Goal: Information Seeking & Learning: Compare options

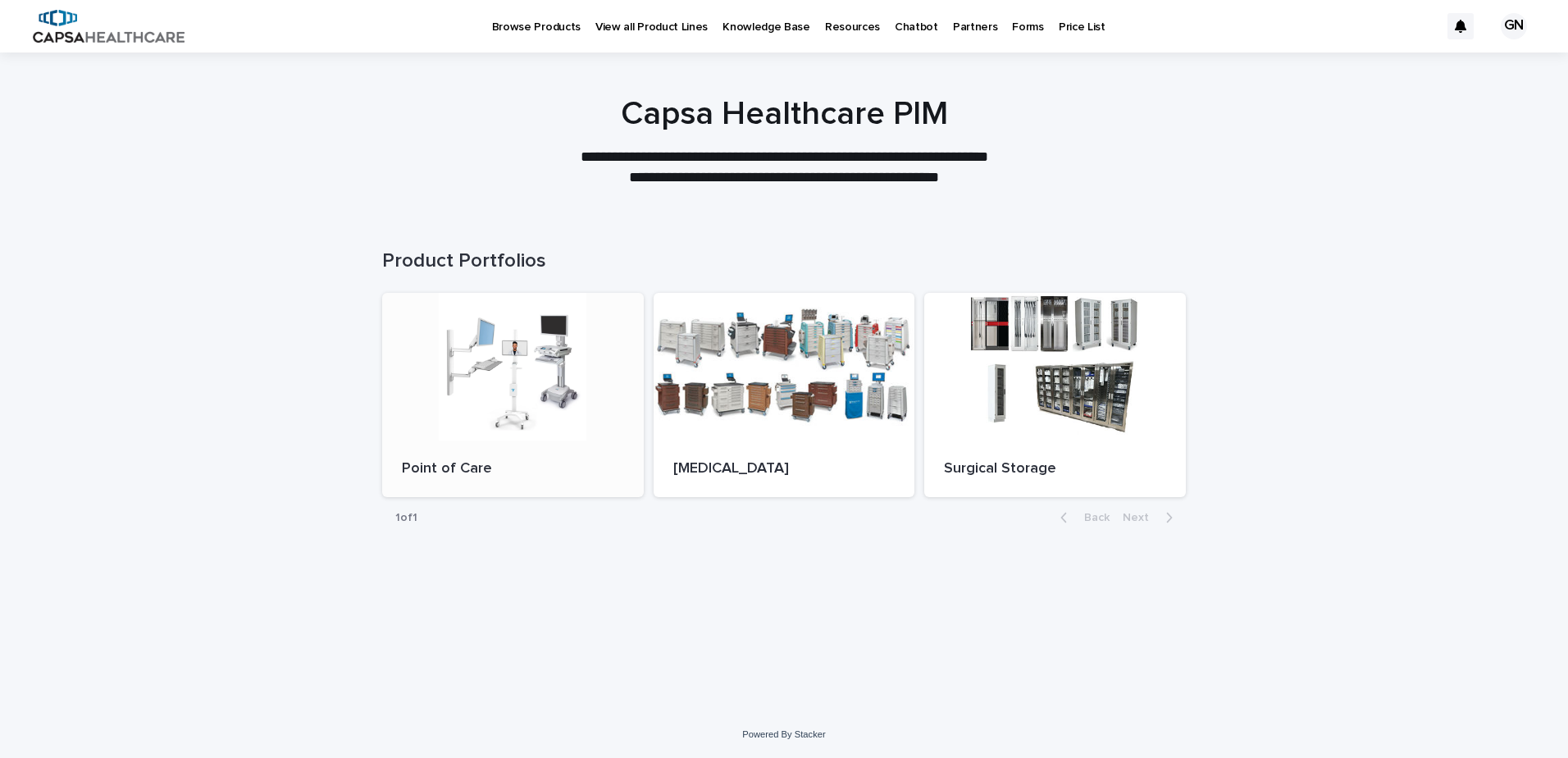
click at [485, 376] on div at bounding box center [513, 367] width 262 height 148
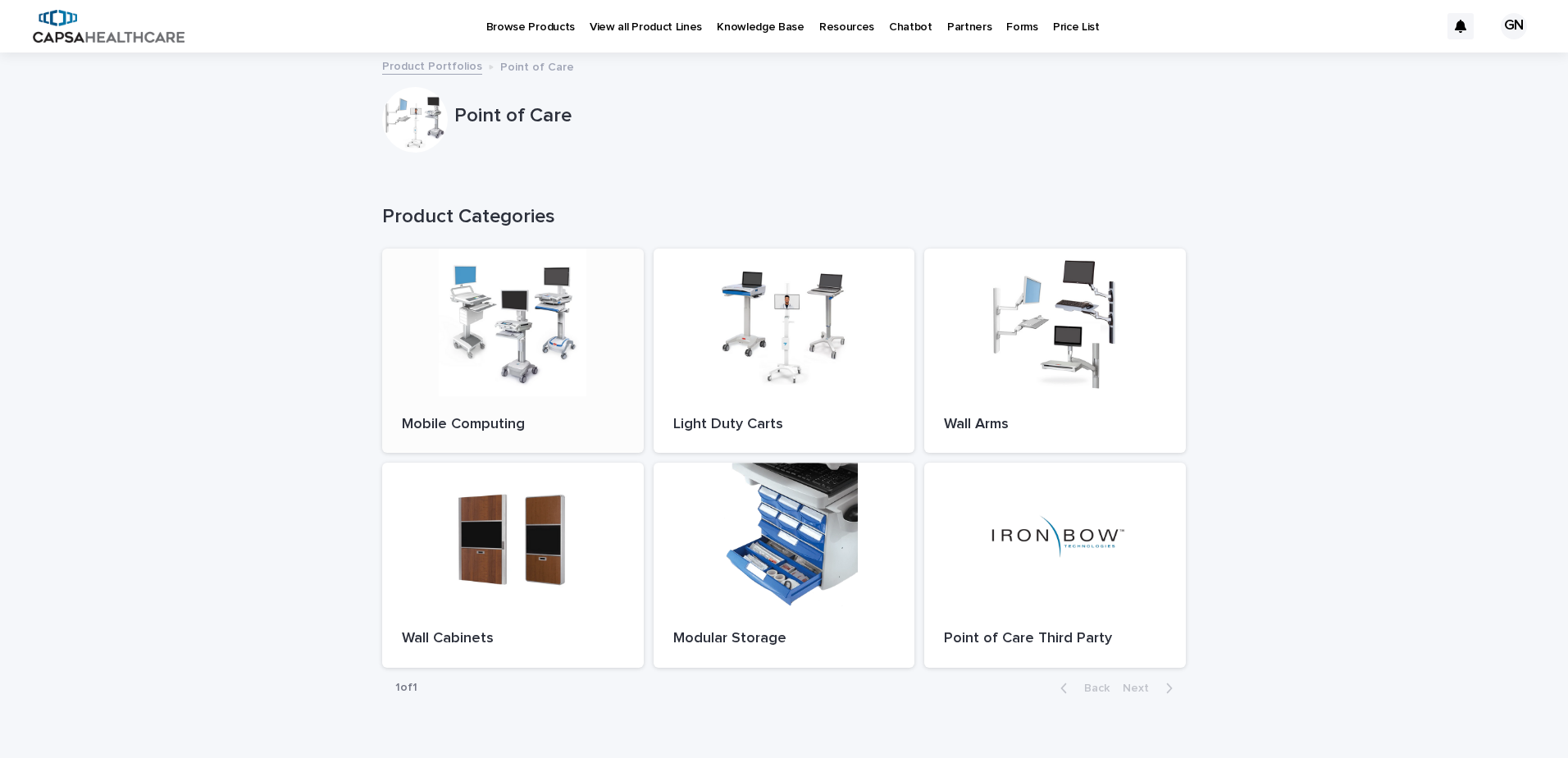
click at [522, 336] on div at bounding box center [513, 323] width 262 height 148
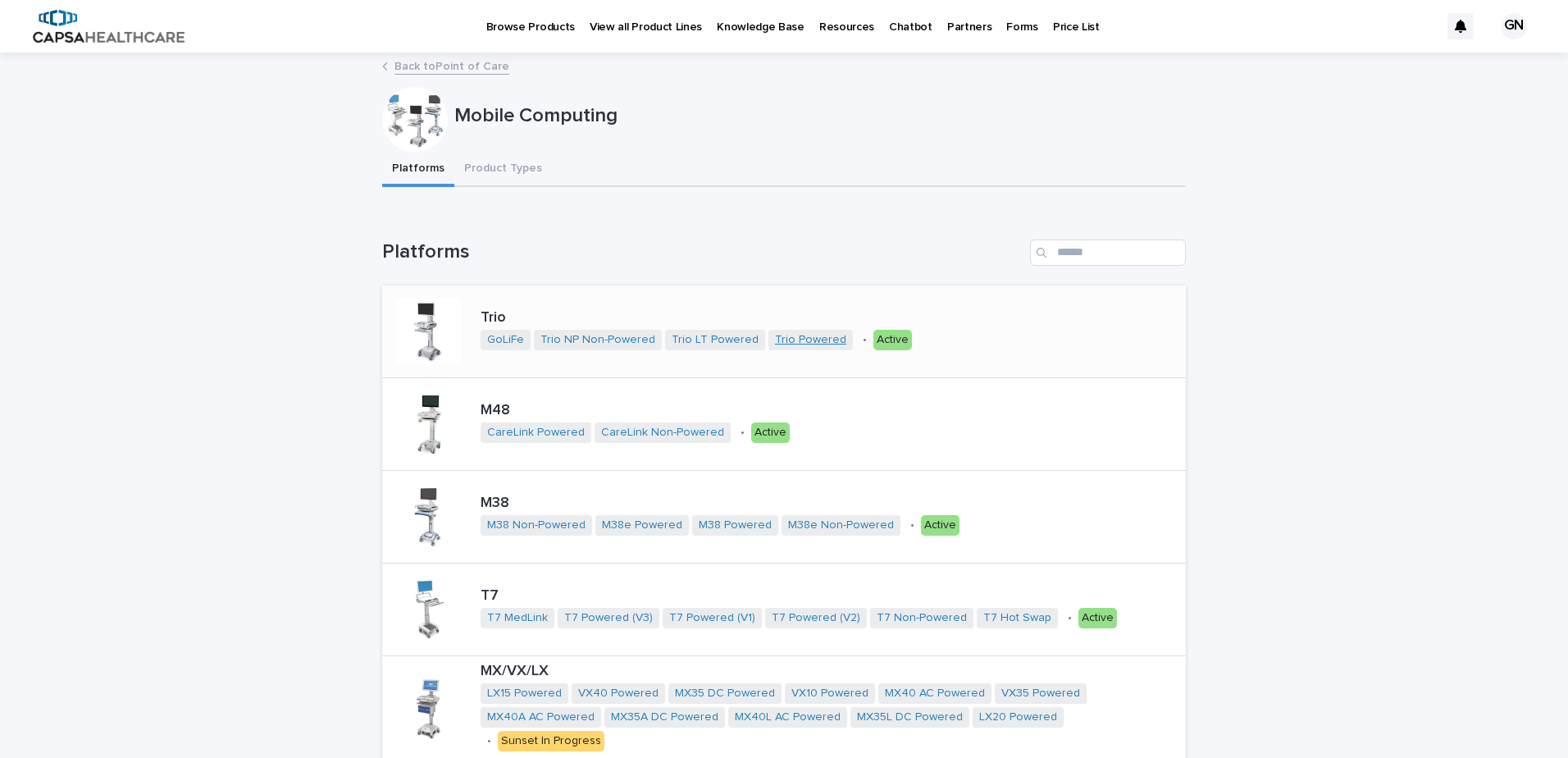
click at [797, 339] on link "Trio Powered" at bounding box center [810, 340] width 71 height 14
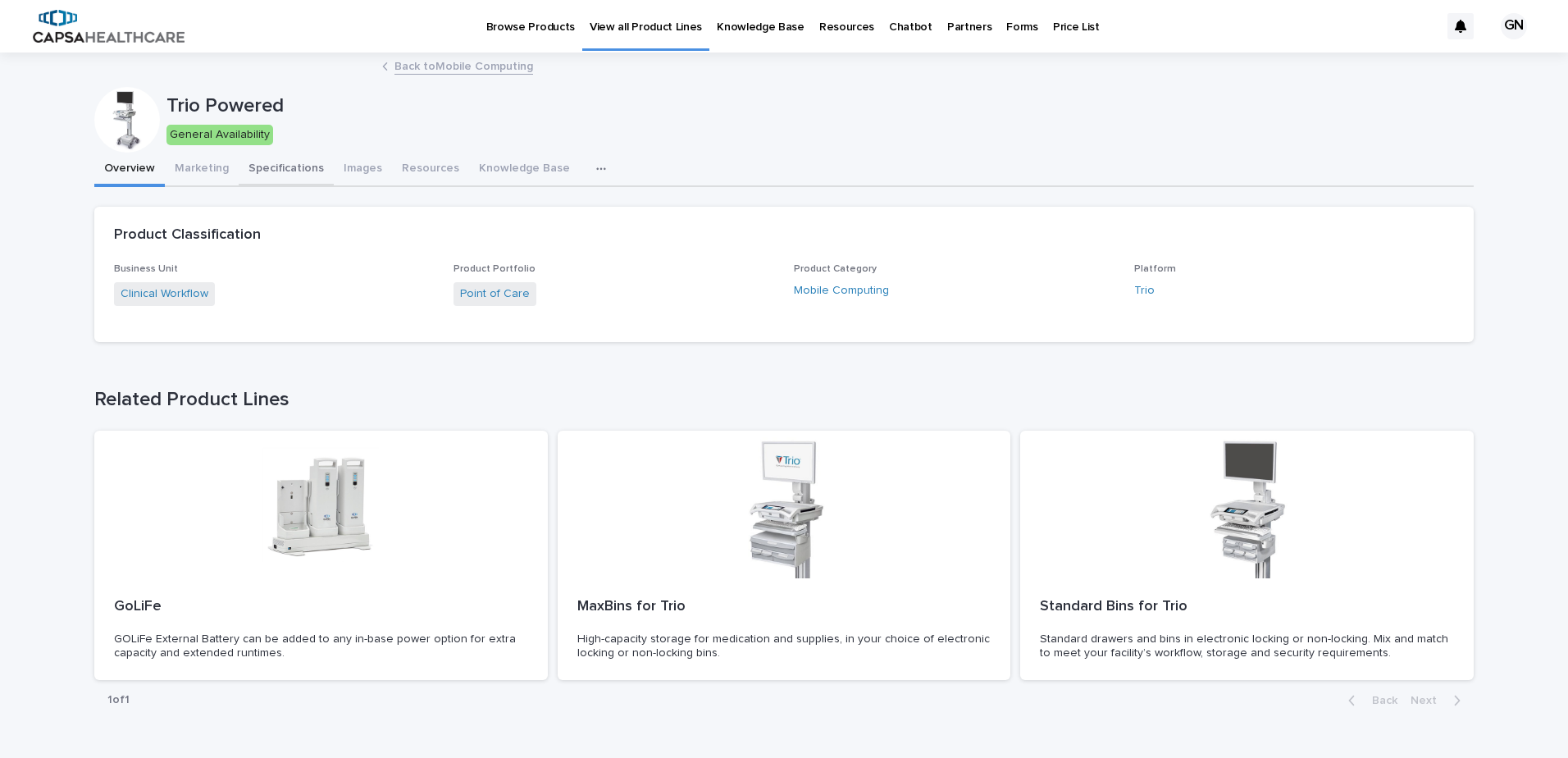
click at [302, 166] on button "Specifications" at bounding box center [286, 170] width 95 height 34
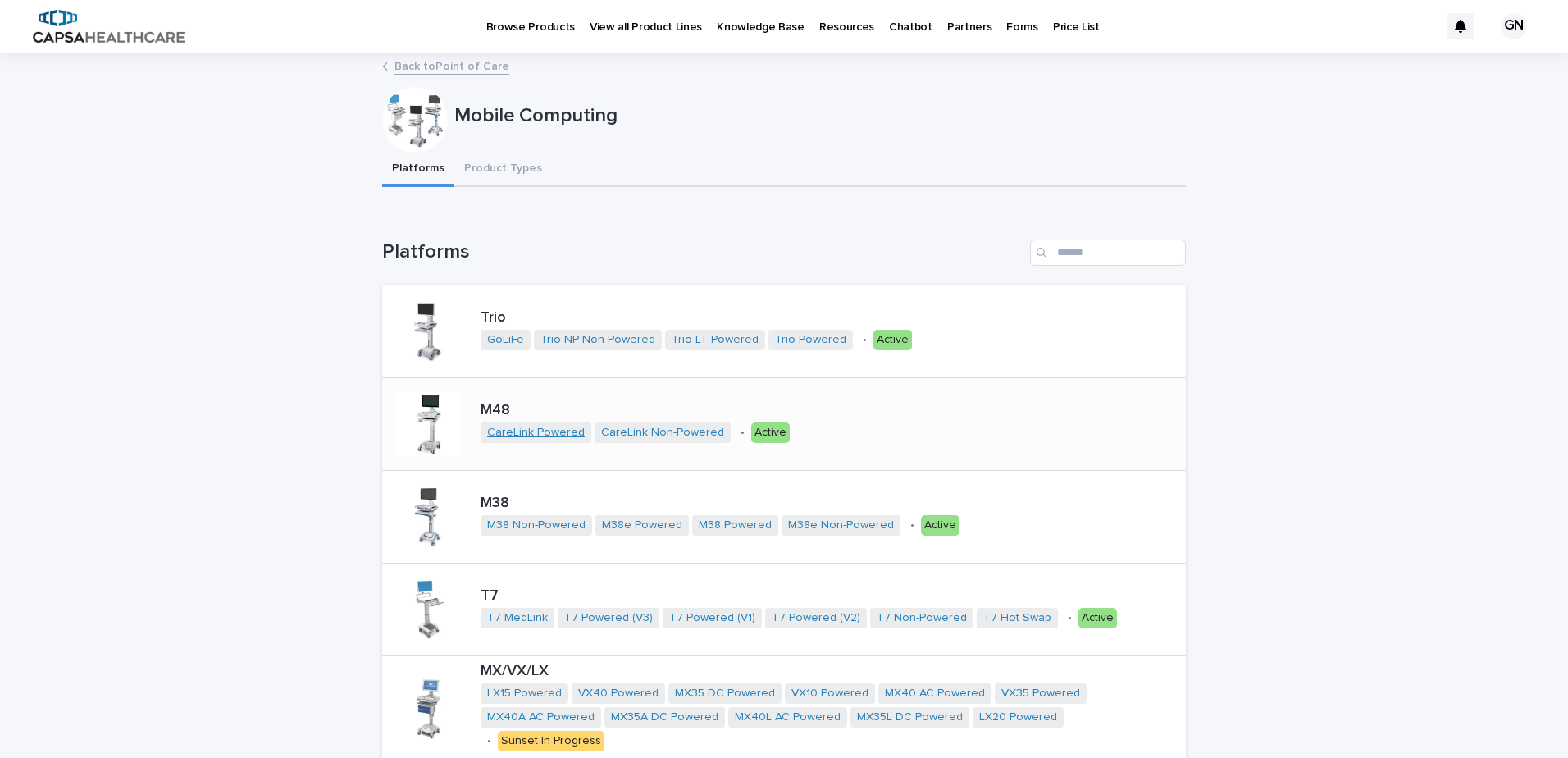
click at [548, 437] on link "CareLink Powered" at bounding box center [536, 433] width 97 height 14
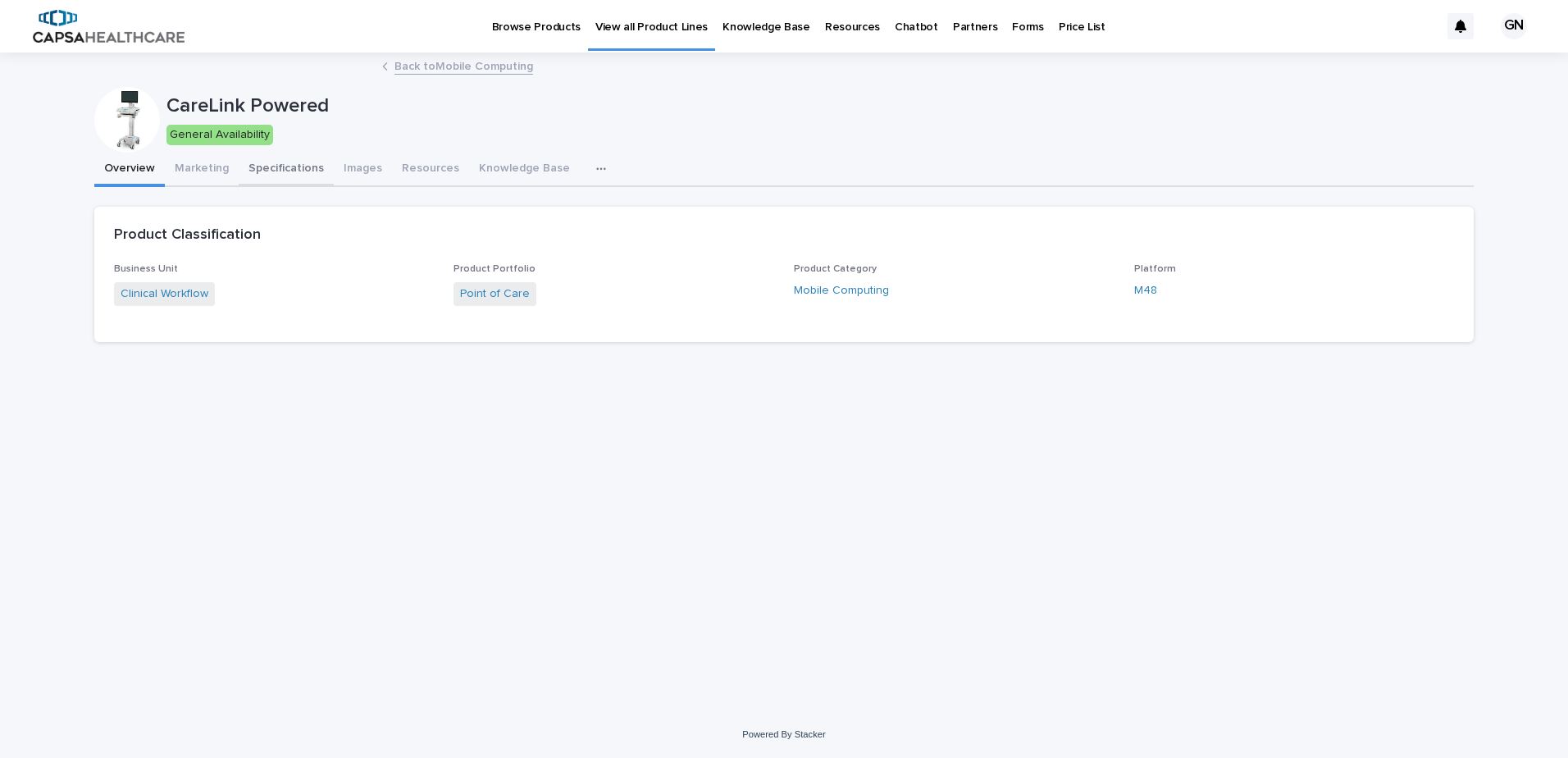
click at [280, 167] on button "Specifications" at bounding box center [286, 170] width 95 height 34
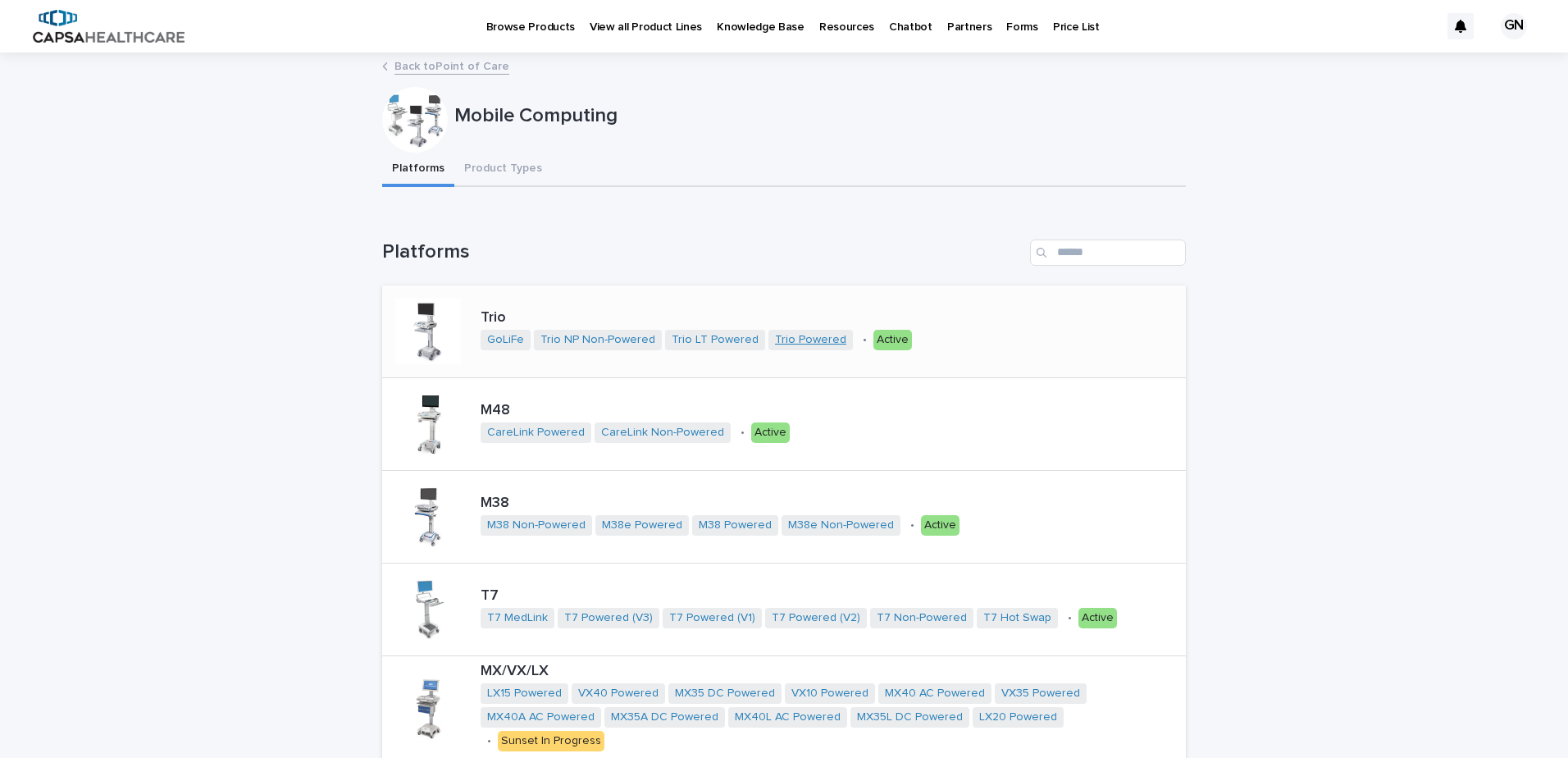
click at [791, 337] on link "Trio Powered" at bounding box center [810, 340] width 71 height 14
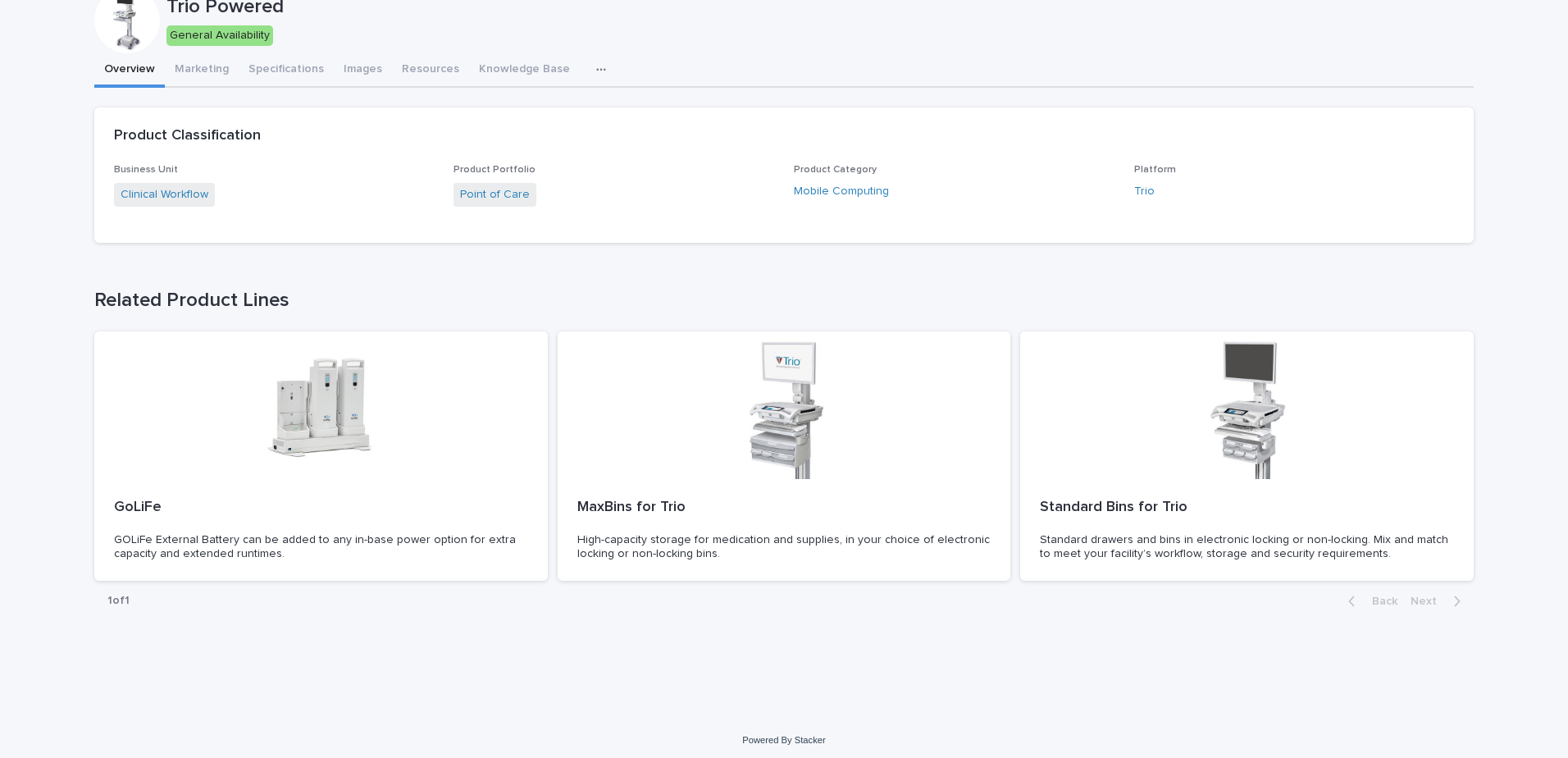
scroll to position [104, 0]
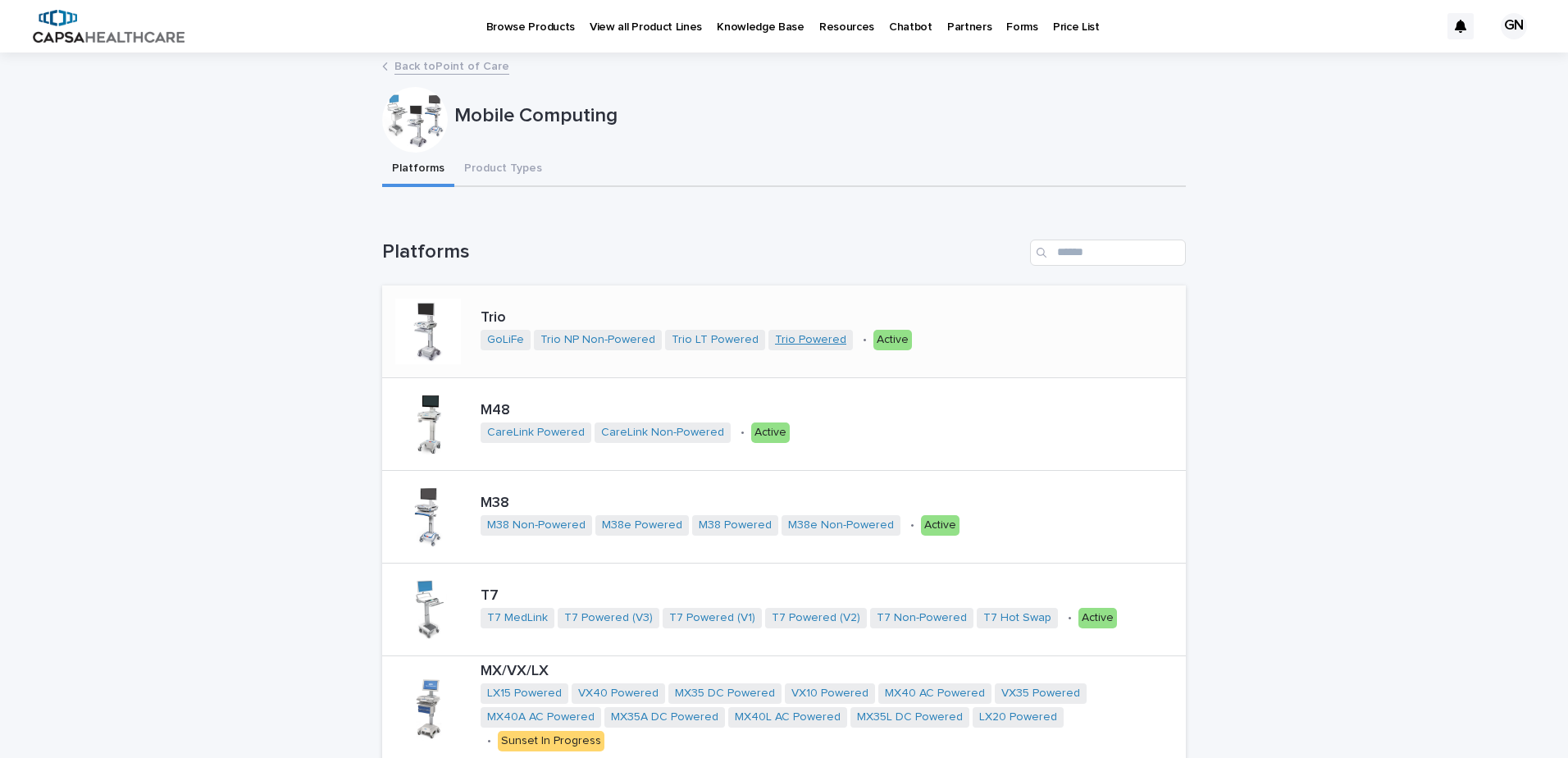
click at [788, 335] on link "Trio Powered" at bounding box center [810, 340] width 71 height 14
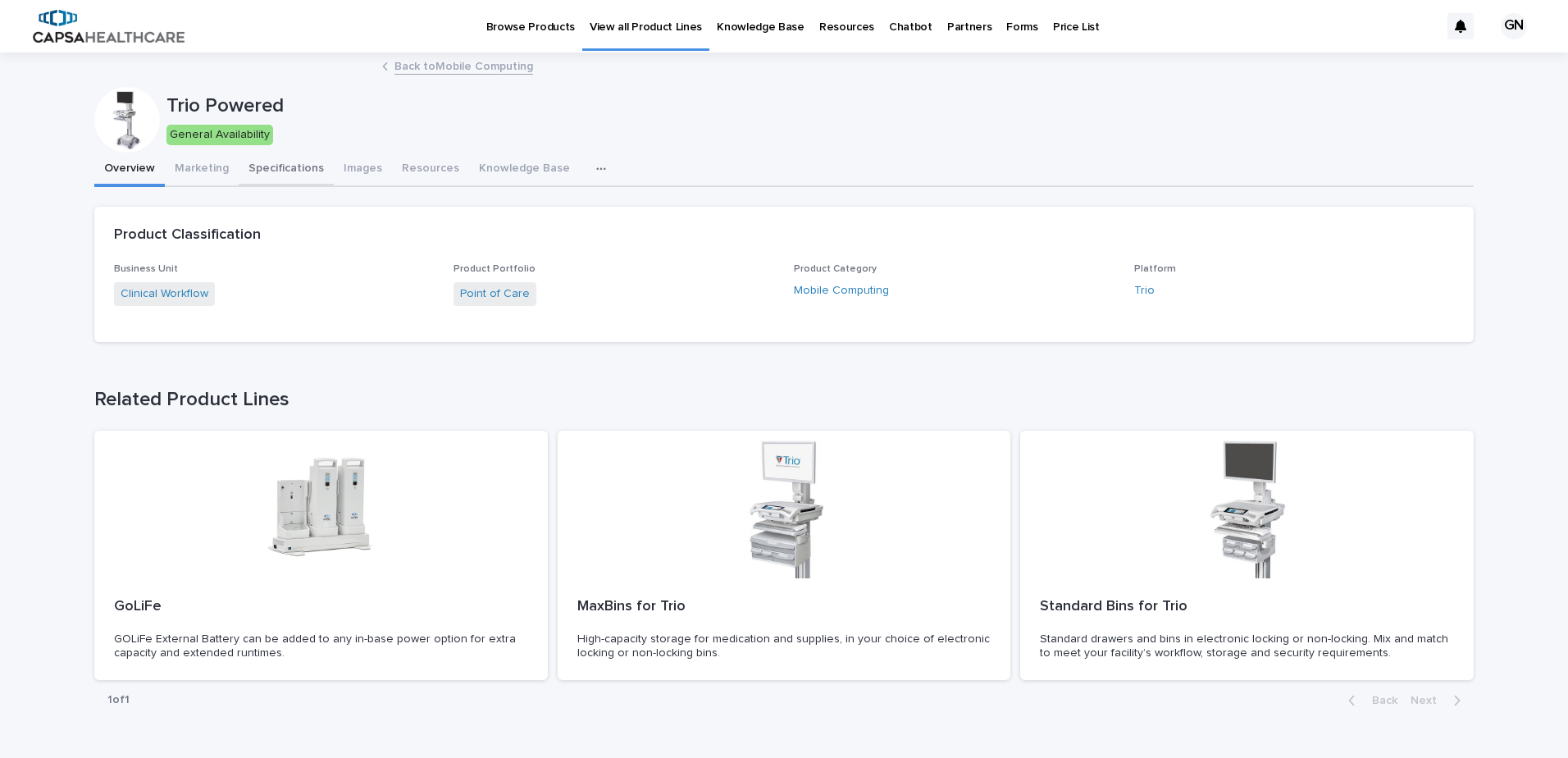
click at [257, 166] on button "Specifications" at bounding box center [286, 170] width 95 height 34
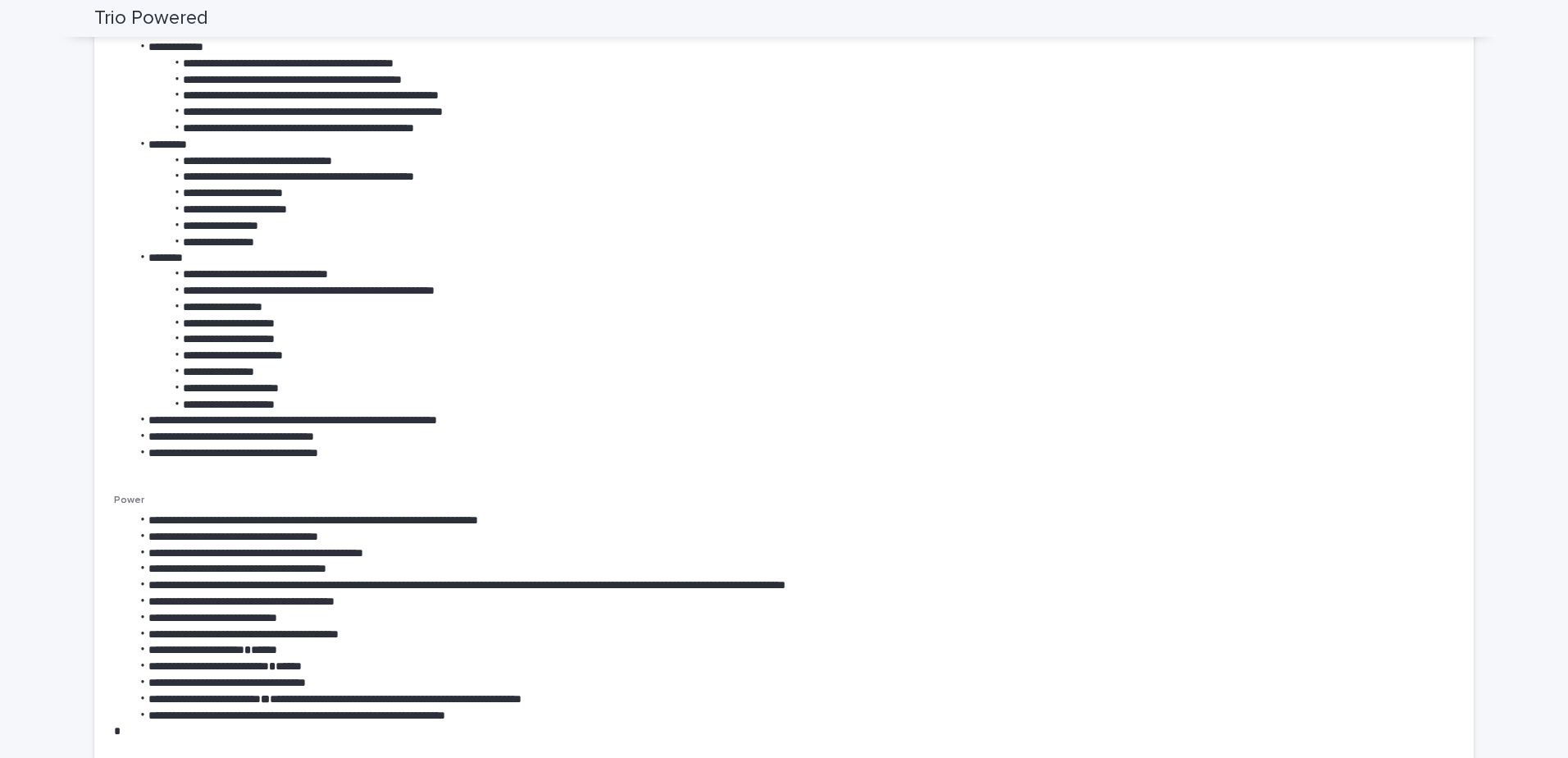
scroll to position [329, 0]
